Goal: Information Seeking & Learning: Learn about a topic

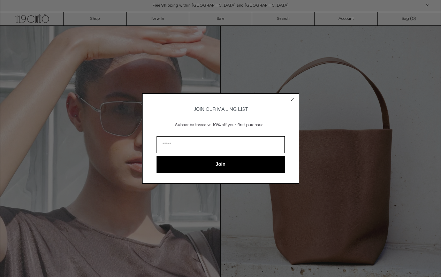
scroll to position [2, 0]
click at [292, 96] on circle "Close dialog" at bounding box center [292, 99] width 7 height 7
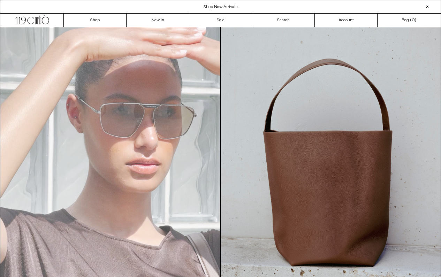
scroll to position [0, 0]
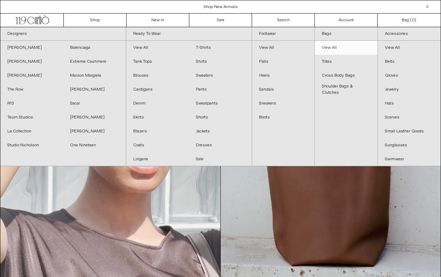
click at [332, 45] on link "View All" at bounding box center [346, 48] width 63 height 14
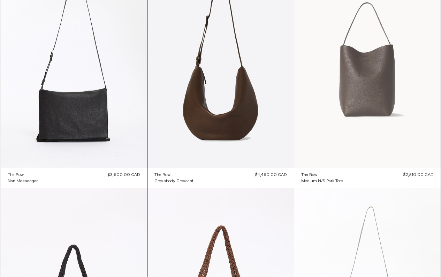
click at [354, 88] on at bounding box center [367, 57] width 146 height 219
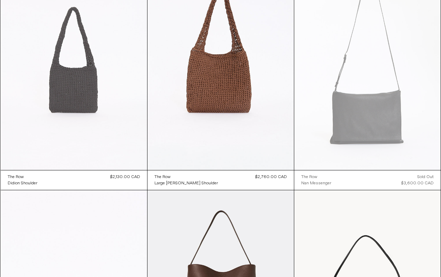
scroll to position [335, 0]
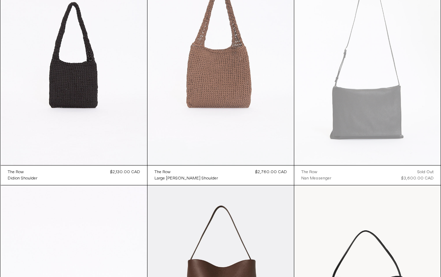
click at [237, 72] on at bounding box center [220, 55] width 146 height 219
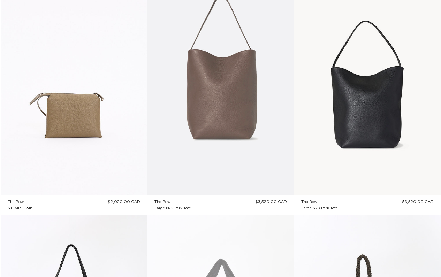
scroll to position [552, 0]
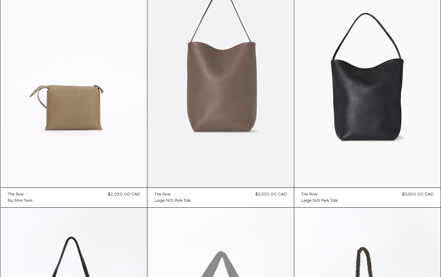
click at [221, 91] on at bounding box center [220, 77] width 146 height 219
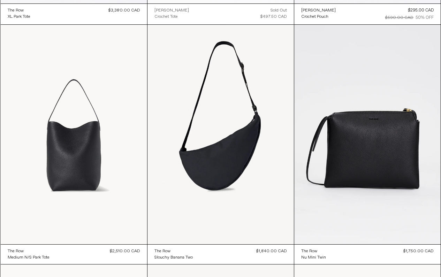
scroll to position [976, 0]
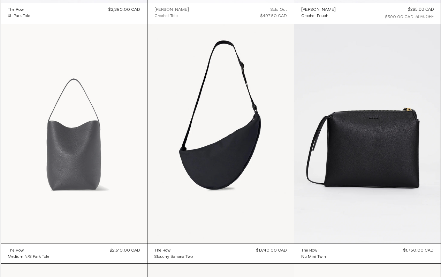
click at [89, 153] on at bounding box center [74, 133] width 146 height 219
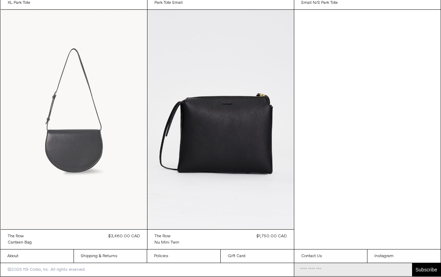
scroll to position [1470, 0]
click at [81, 166] on at bounding box center [74, 119] width 146 height 219
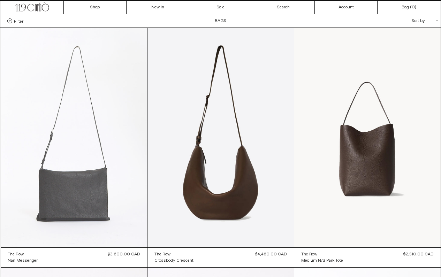
scroll to position [12, 0]
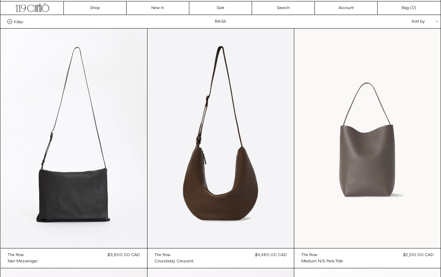
click at [384, 153] on at bounding box center [367, 138] width 146 height 219
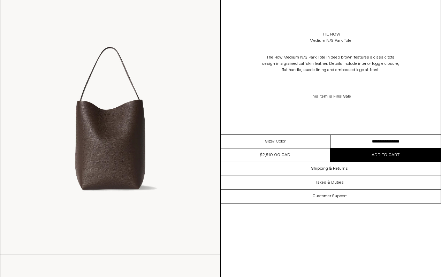
scroll to position [40, 0]
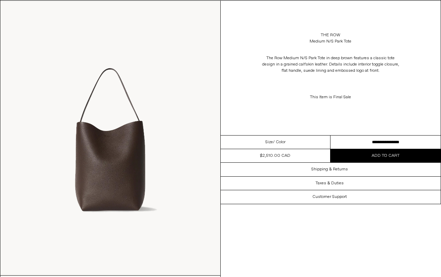
click at [146, 120] on img at bounding box center [110, 138] width 220 height 274
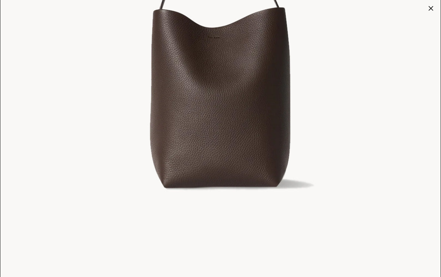
scroll to position [195, 0]
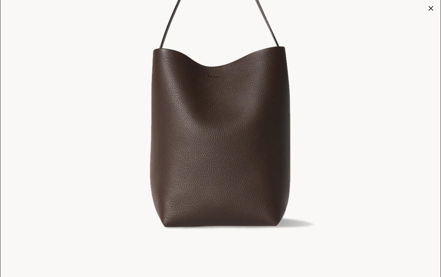
click at [431, 7] on div at bounding box center [431, 8] width 10 height 10
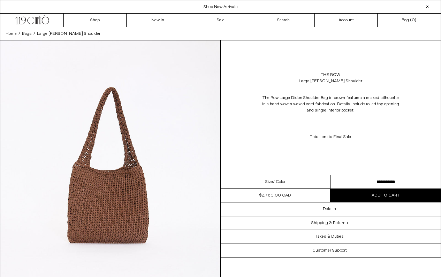
click at [116, 167] on img at bounding box center [110, 177] width 220 height 274
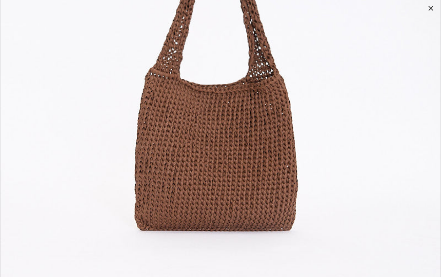
scroll to position [207, 0]
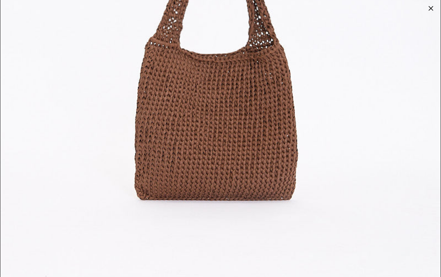
click at [431, 7] on div at bounding box center [431, 8] width 10 height 10
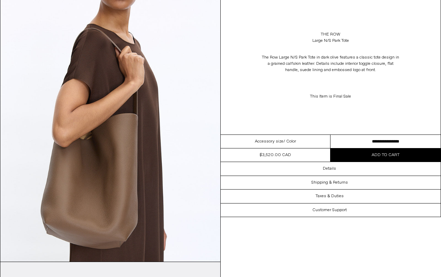
scroll to position [328, 0]
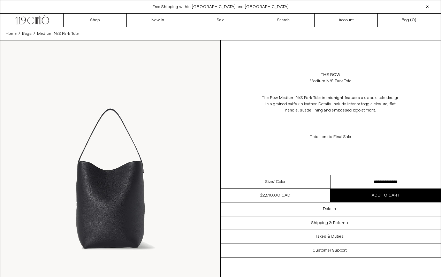
click at [139, 165] on img at bounding box center [110, 177] width 220 height 274
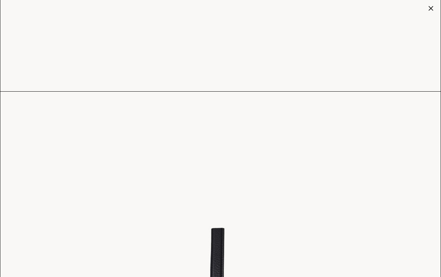
scroll to position [402, 0]
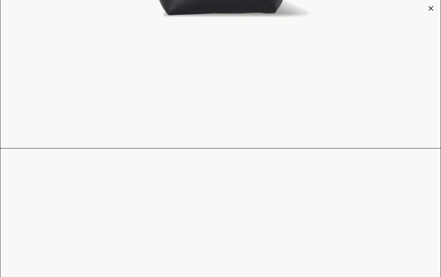
click at [431, 8] on div at bounding box center [431, 8] width 10 height 10
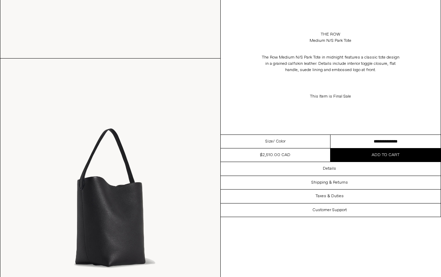
scroll to position [542, 0]
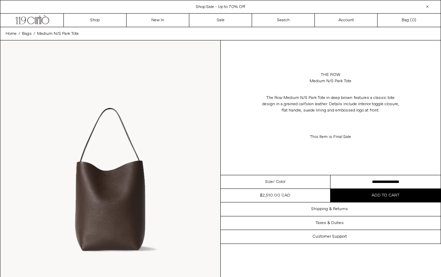
click at [146, 160] on img at bounding box center [110, 177] width 220 height 274
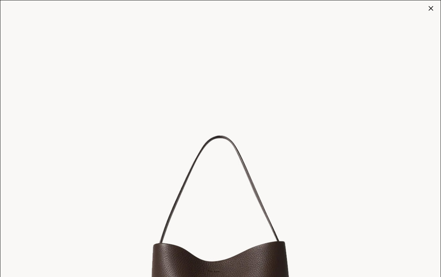
click at [430, 6] on div at bounding box center [431, 8] width 10 height 10
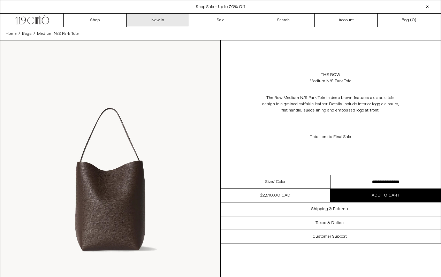
click at [147, 22] on link "New In" at bounding box center [157, 20] width 63 height 13
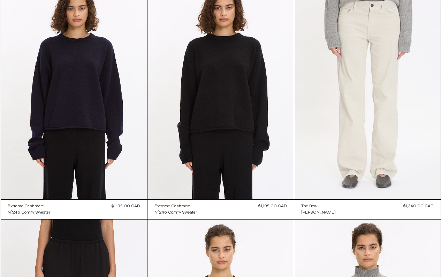
scroll to position [2698, 0]
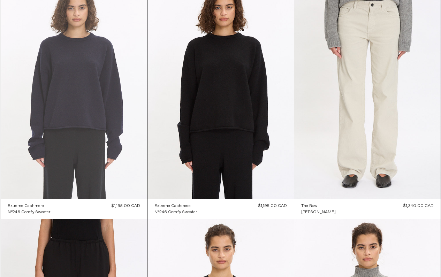
click at [102, 83] on at bounding box center [74, 88] width 146 height 219
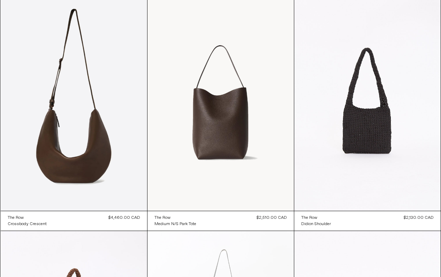
scroll to position [3406, 0]
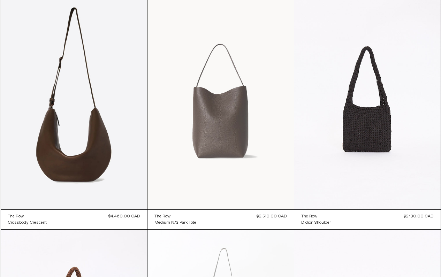
click at [217, 142] on at bounding box center [220, 99] width 146 height 219
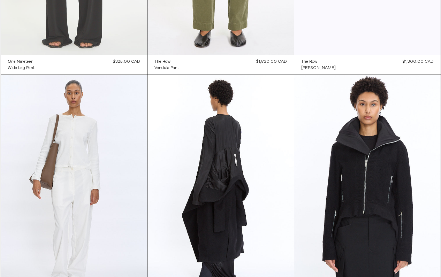
scroll to position [4527, 0]
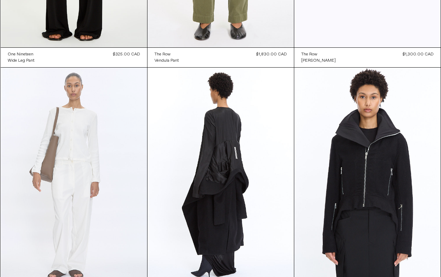
click at [41, 154] on at bounding box center [74, 177] width 146 height 219
click at [43, 203] on at bounding box center [74, 177] width 146 height 219
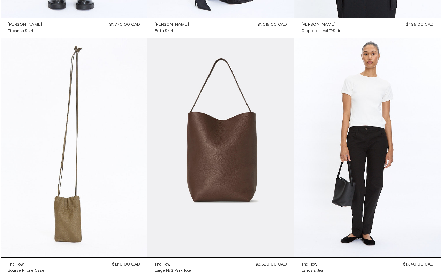
scroll to position [5142, 0]
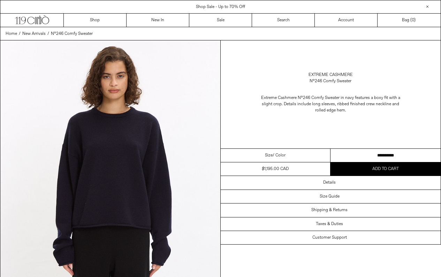
click at [149, 163] on img at bounding box center [110, 177] width 220 height 274
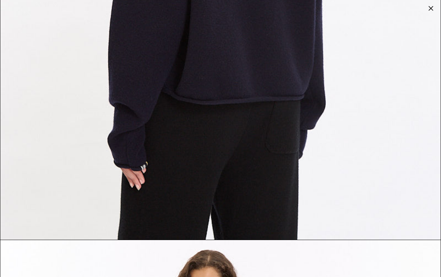
scroll to position [1412, 0]
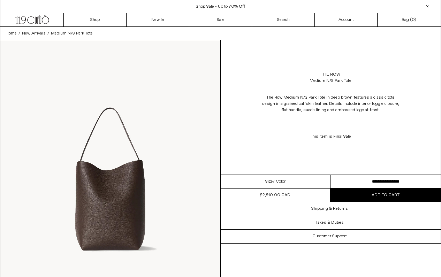
scroll to position [3, 0]
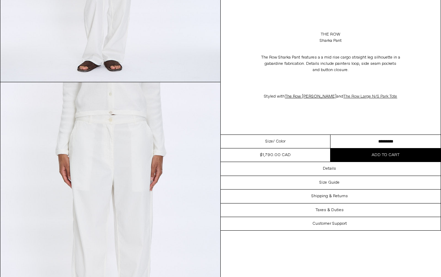
click at [368, 95] on link "The Row Large N/S Park Tote" at bounding box center [370, 97] width 54 height 6
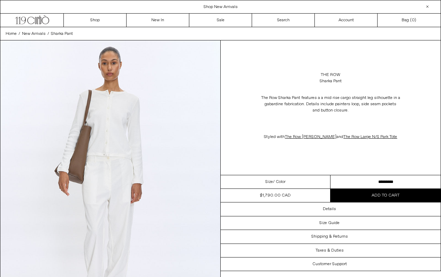
click at [64, 164] on img at bounding box center [110, 177] width 220 height 274
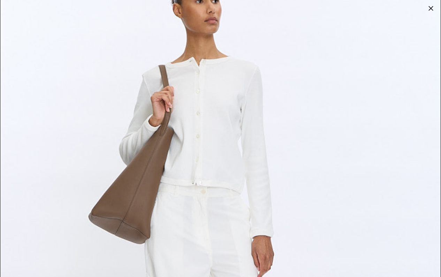
scroll to position [2793, 0]
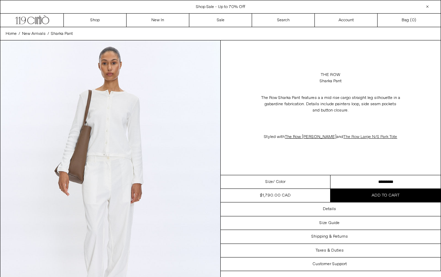
click at [359, 138] on link "The Row Large N/S Park Tote" at bounding box center [370, 137] width 54 height 6
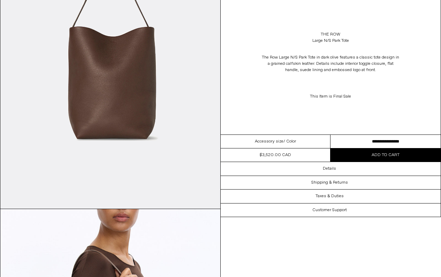
scroll to position [108, 0]
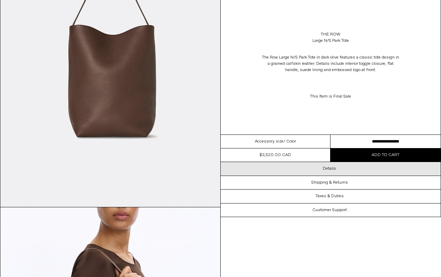
click at [343, 168] on div "Details" at bounding box center [331, 168] width 220 height 13
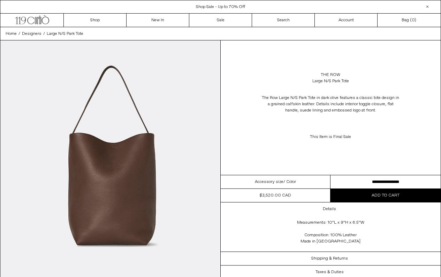
scroll to position [0, 0]
